Goal: Information Seeking & Learning: Check status

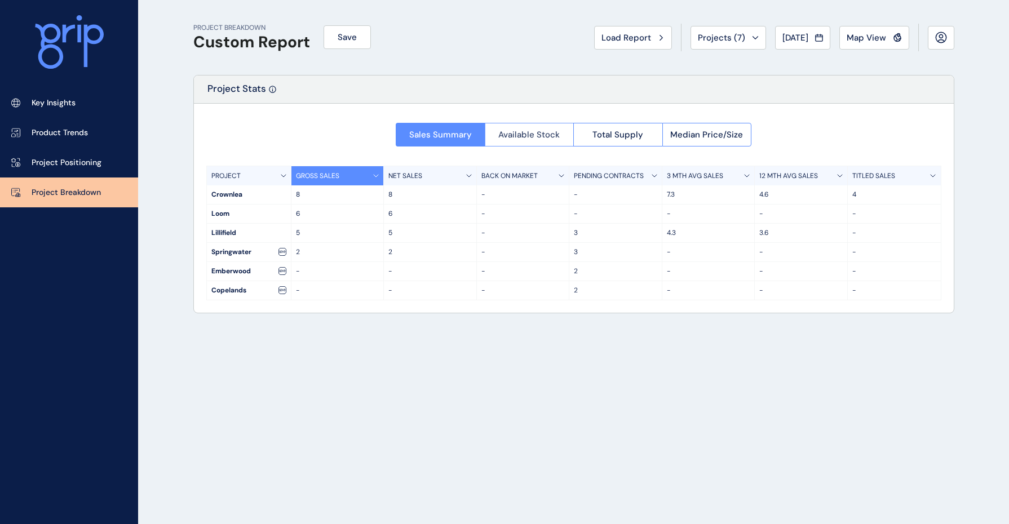
click at [536, 142] on button "Available Stock" at bounding box center [529, 135] width 89 height 24
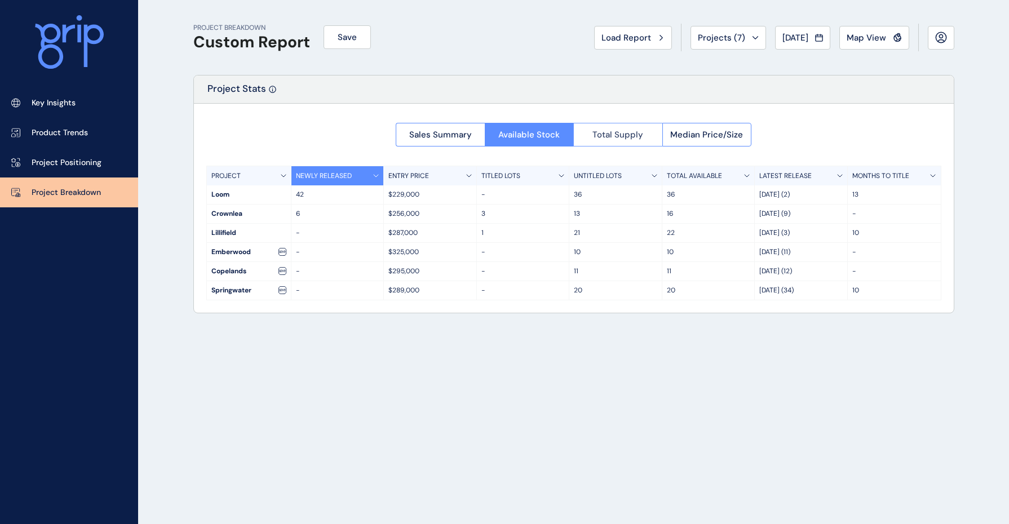
click at [624, 141] on button "Total Supply" at bounding box center [617, 135] width 89 height 24
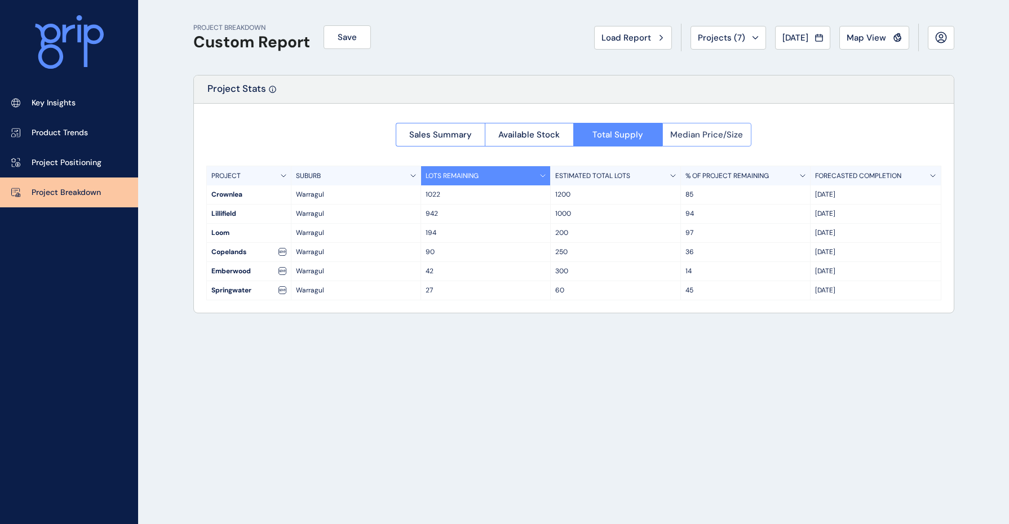
click at [710, 131] on span "Median Price/Size" at bounding box center [706, 134] width 73 height 11
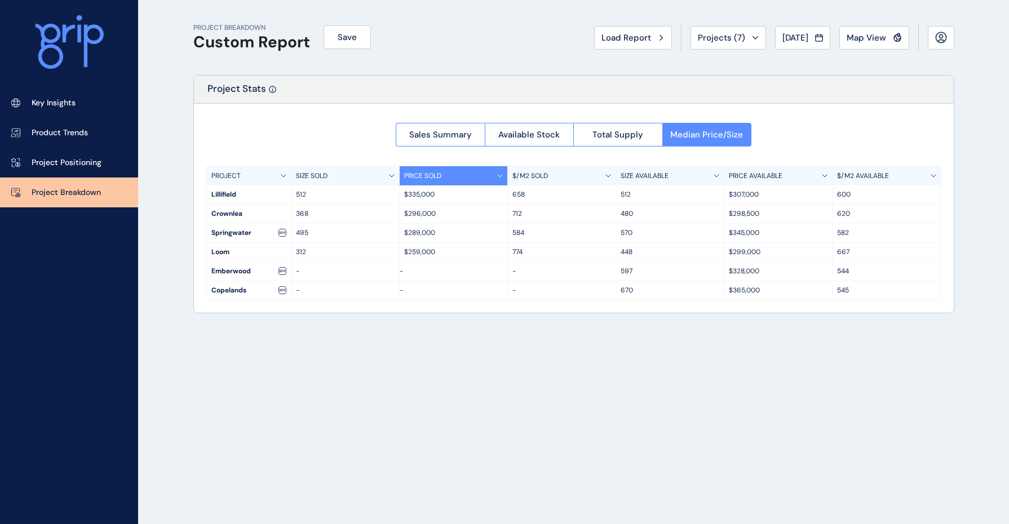
click at [265, 350] on div "PROJECT BREAKDOWN Custom Report Save Load Report Projects ( 7 ) [DATE] 2025 < >…" at bounding box center [573, 262] width 789 height 524
click at [437, 129] on button "Sales Summary" at bounding box center [440, 135] width 89 height 24
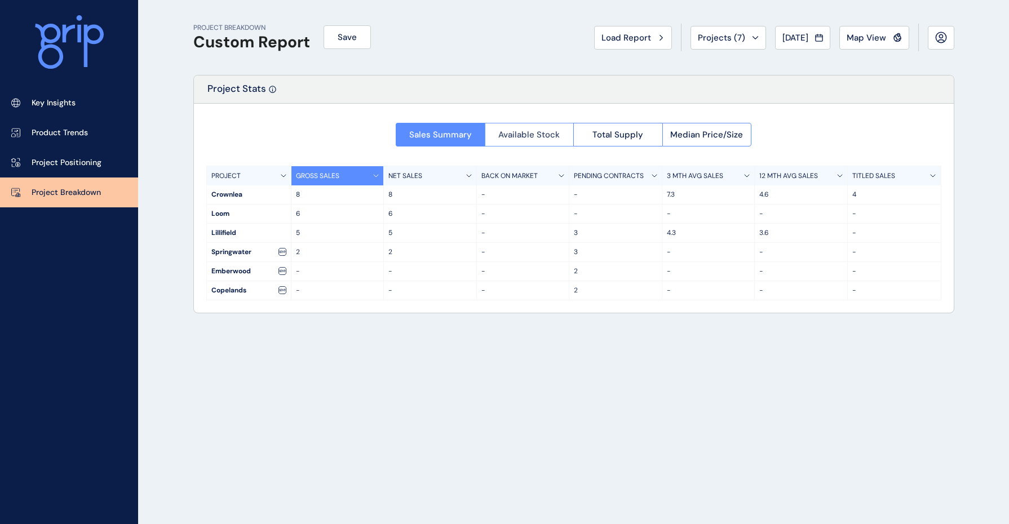
click at [538, 136] on span "Available Stock" at bounding box center [528, 134] width 61 height 11
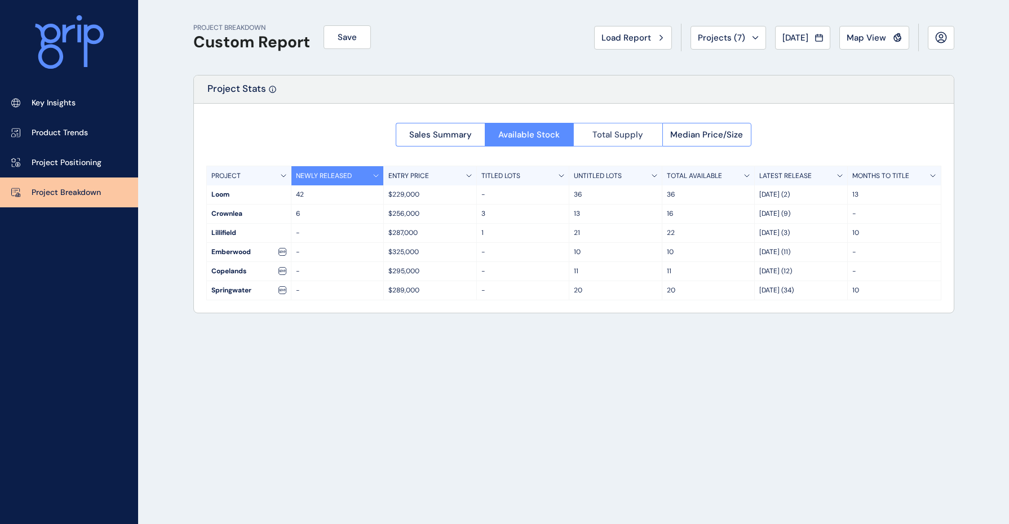
click at [617, 127] on button "Total Supply" at bounding box center [617, 135] width 89 height 24
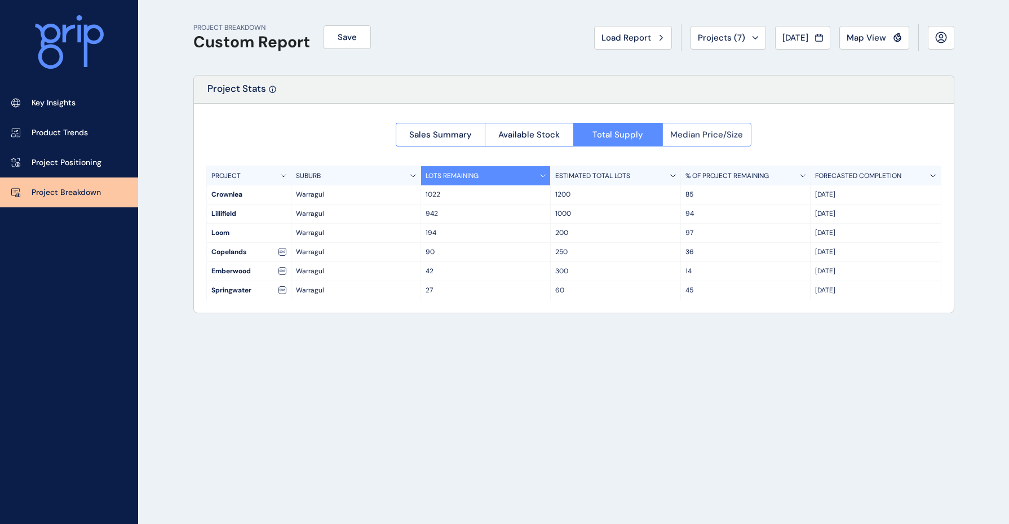
click at [714, 139] on button "Median Price/Size" at bounding box center [707, 135] width 90 height 24
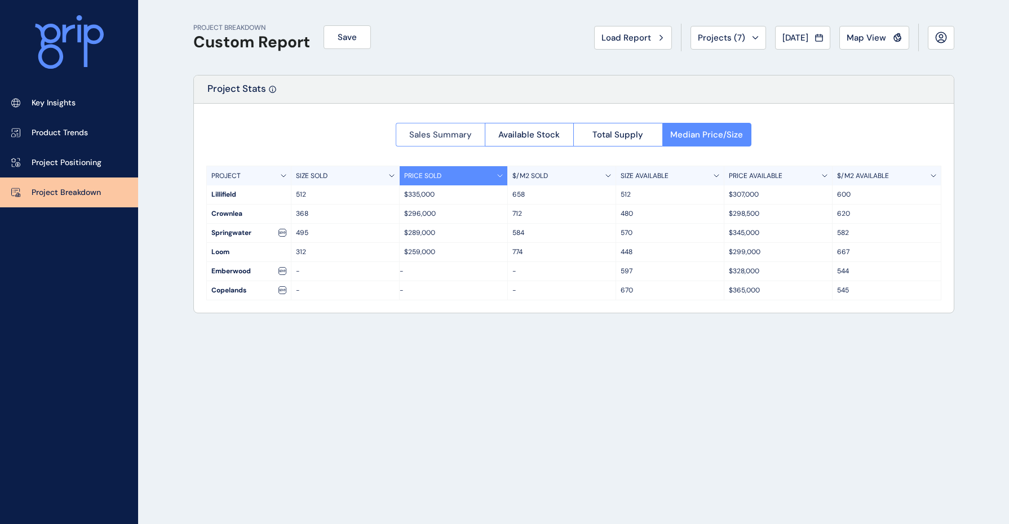
click at [443, 132] on span "Sales Summary" at bounding box center [440, 134] width 63 height 11
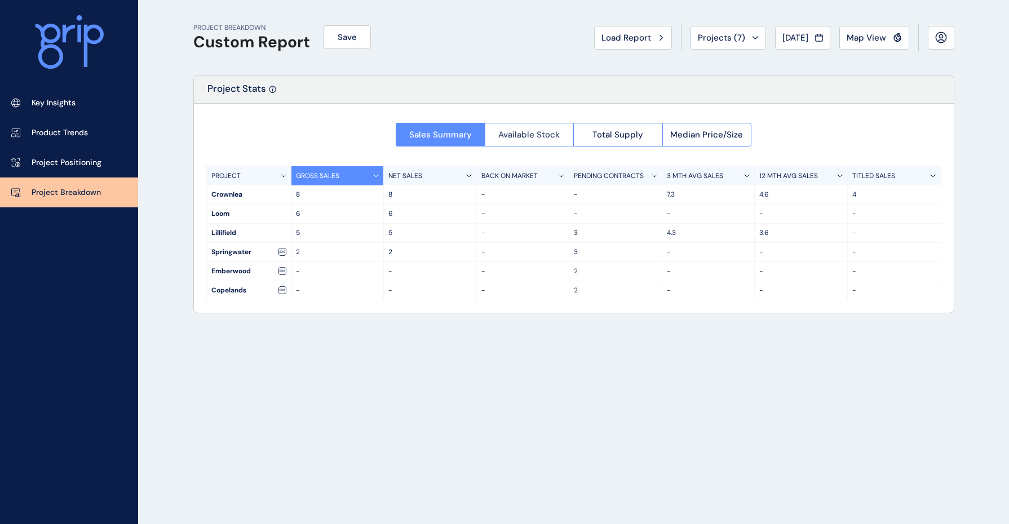
click at [525, 139] on span "Available Stock" at bounding box center [528, 134] width 61 height 11
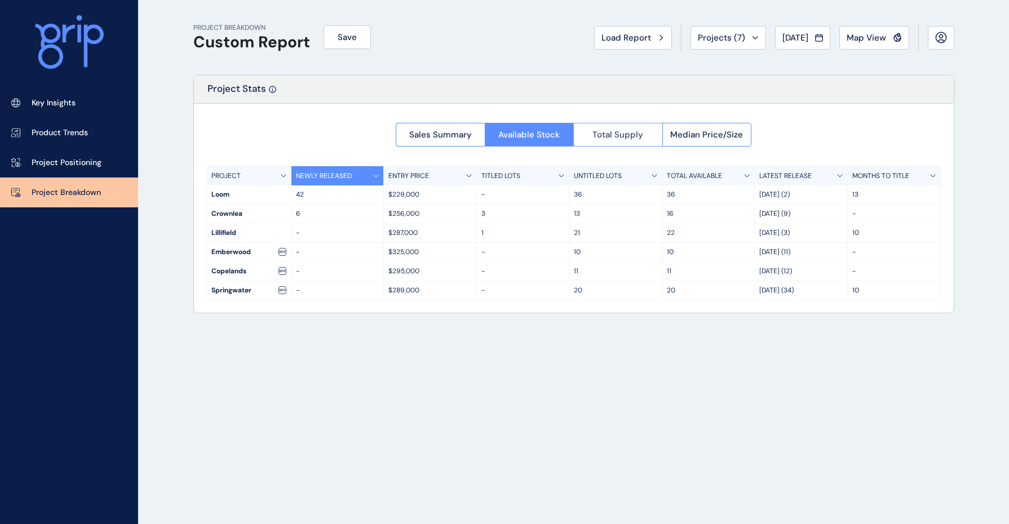
click at [620, 143] on button "Total Supply" at bounding box center [617, 135] width 89 height 24
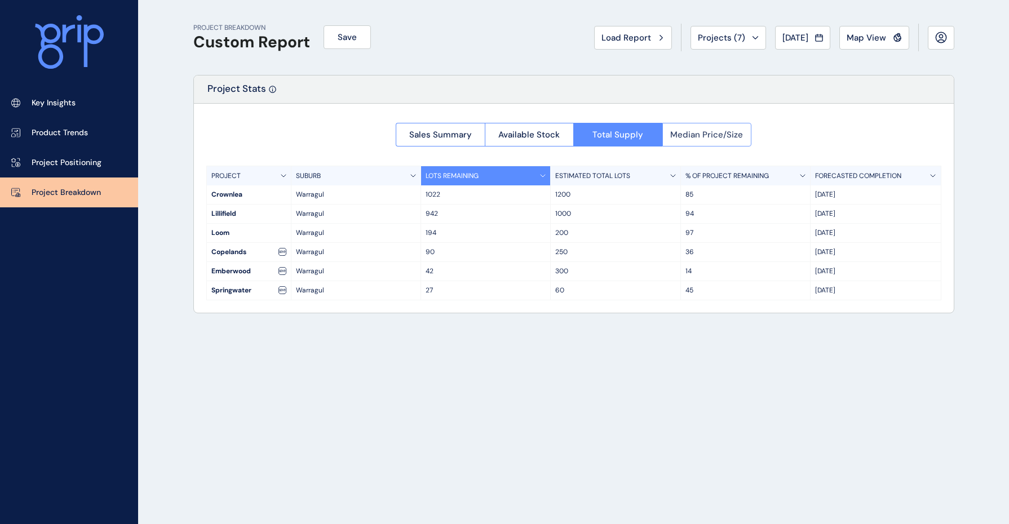
click at [704, 129] on span "Median Price/Size" at bounding box center [706, 134] width 73 height 11
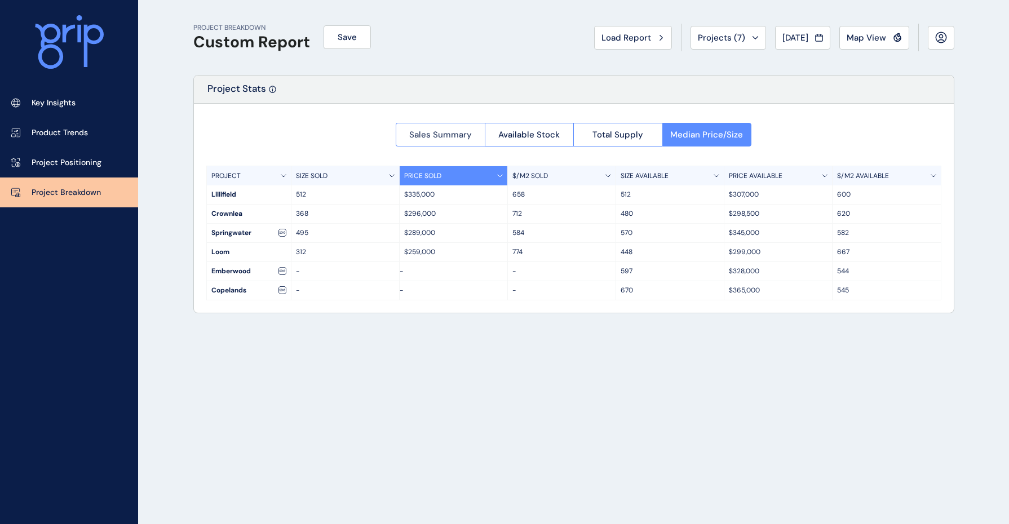
drag, startPoint x: 459, startPoint y: 135, endPoint x: 469, endPoint y: 135, distance: 9.6
click at [469, 135] on span "Sales Summary" at bounding box center [440, 134] width 63 height 11
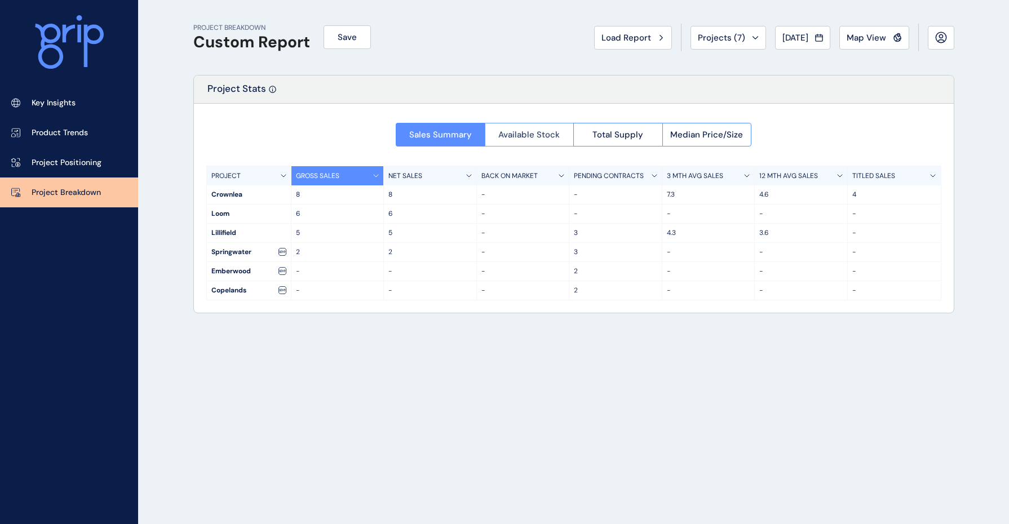
click at [533, 129] on button "Available Stock" at bounding box center [529, 135] width 89 height 24
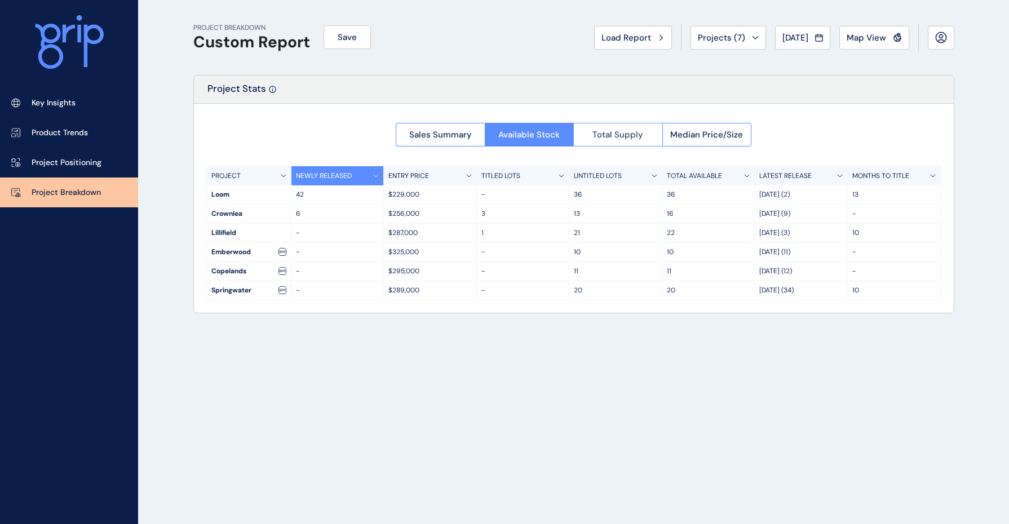
click at [617, 132] on span "Total Supply" at bounding box center [618, 134] width 51 height 11
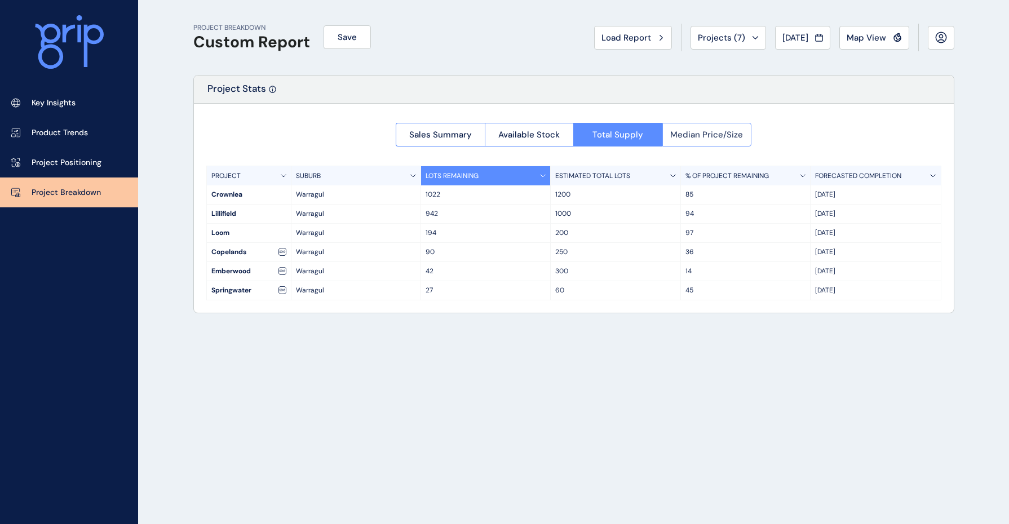
click at [700, 135] on span "Median Price/Size" at bounding box center [706, 134] width 73 height 11
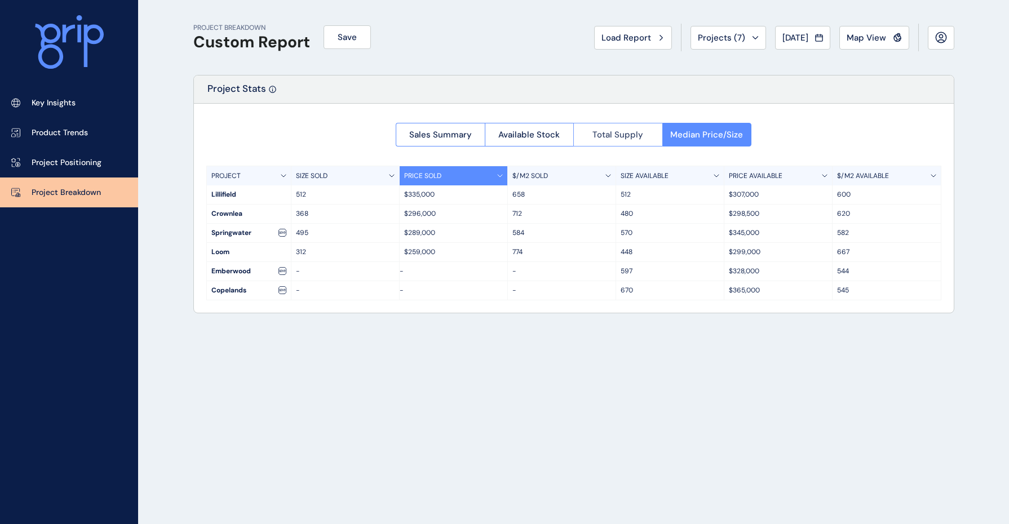
click at [634, 130] on span "Total Supply" at bounding box center [618, 134] width 51 height 11
